Goal: Task Accomplishment & Management: Use online tool/utility

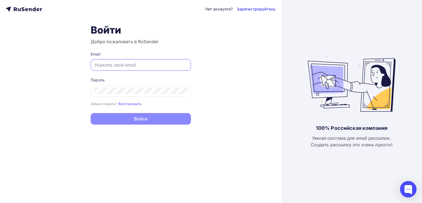
click at [130, 66] on input "text" at bounding box center [140, 65] width 93 height 7
type input "[EMAIL_ADDRESS][DOMAIN_NAME]"
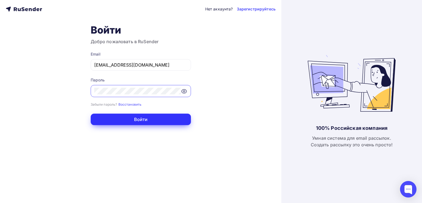
click at [114, 117] on button "Войти" at bounding box center [141, 120] width 100 height 12
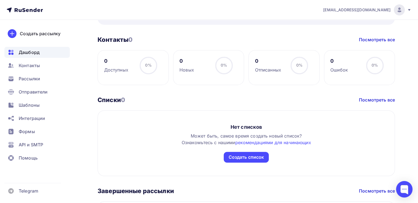
scroll to position [236, 0]
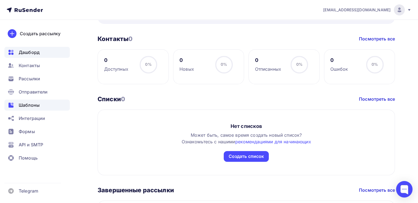
click at [28, 108] on div "Шаблоны" at bounding box center [36, 105] width 65 height 11
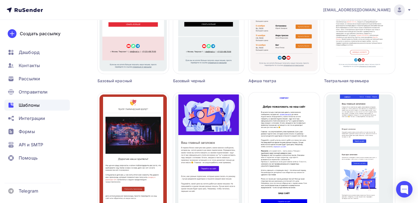
scroll to position [372, 0]
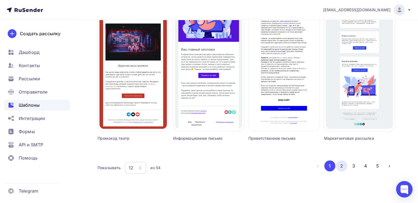
click at [345, 168] on button "2" at bounding box center [341, 165] width 11 height 11
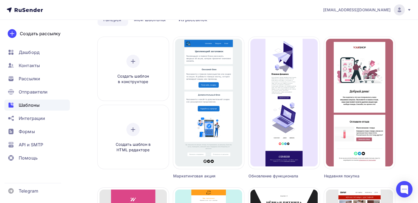
scroll to position [32, 0]
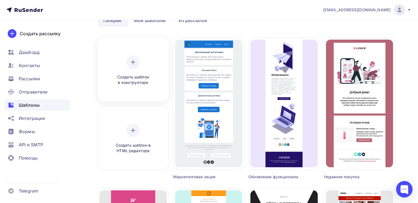
click at [140, 60] on div "Создать шаблон в конструкторе" at bounding box center [133, 71] width 52 height 30
